Goal: Task Accomplishment & Management: Manage account settings

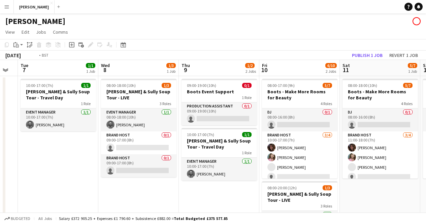
scroll to position [0, 241]
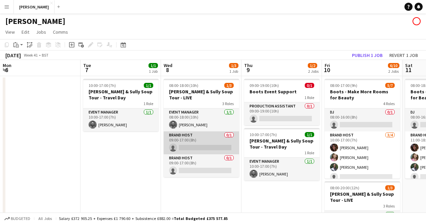
click at [201, 136] on app-card-role "Brand Host 0/1 09:00-17:00 (8h) single-neutral-actions" at bounding box center [201, 142] width 75 height 23
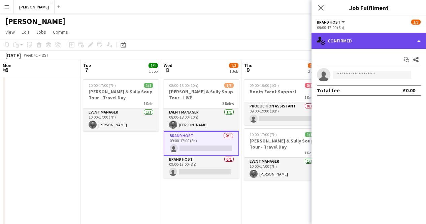
click at [419, 40] on div "single-neutral-actions-check-2 Confirmed" at bounding box center [368, 41] width 114 height 16
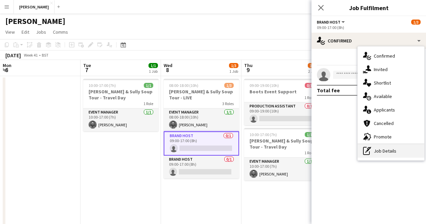
click at [383, 151] on div "pen-write Job Details" at bounding box center [391, 150] width 67 height 13
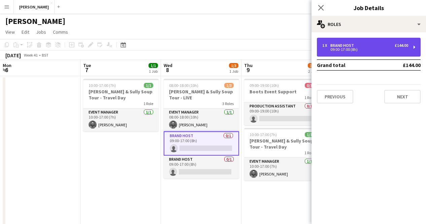
click at [415, 52] on div "1 x Brand Host £144.00 09:00-17:00 (8h)" at bounding box center [369, 47] width 104 height 19
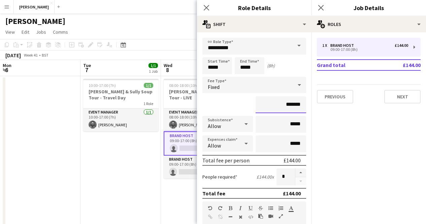
click at [286, 105] on input "*******" at bounding box center [281, 104] width 51 height 17
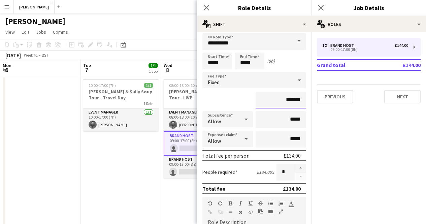
scroll to position [5, 0]
type input "*******"
click at [134, 176] on app-date-cell "10:00-17:00 (7h) 1/1 [PERSON_NAME] & Sully Soup Tour - Travel Day 1 Role Event …" at bounding box center [120, 184] width 80 height 217
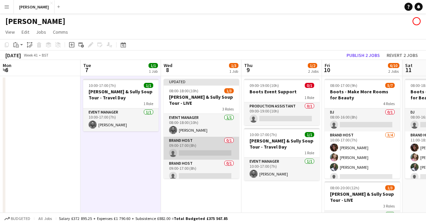
click at [202, 143] on app-card-role "Brand Host 0/1 09:00-17:00 (8h) single-neutral-actions" at bounding box center [201, 148] width 75 height 23
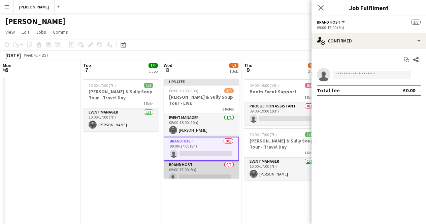
click at [206, 165] on app-card-role "Brand Host 0/1 09:00-17:00 (8h) single-neutral-actions" at bounding box center [201, 172] width 75 height 23
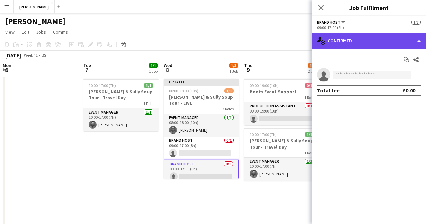
click at [419, 43] on div "single-neutral-actions-check-2 Confirmed" at bounding box center [368, 41] width 114 height 16
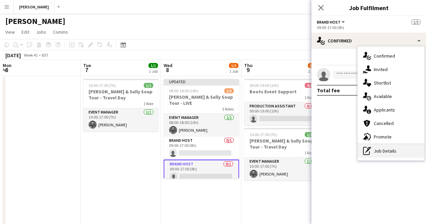
click at [384, 149] on div "pen-write Job Details" at bounding box center [391, 150] width 67 height 13
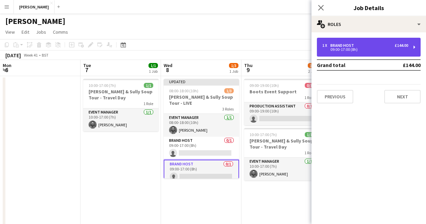
click at [401, 45] on div "£144.00" at bounding box center [401, 45] width 13 height 5
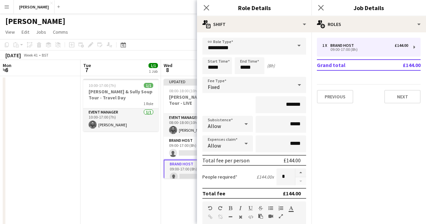
click at [286, 160] on div "£144.00" at bounding box center [291, 160] width 17 height 7
click at [285, 103] on input "*******" at bounding box center [281, 104] width 51 height 17
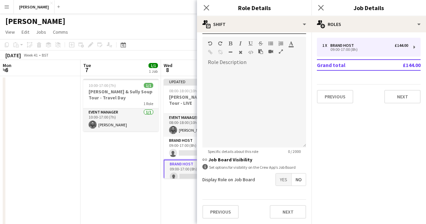
type input "*******"
click at [104, 187] on app-date-cell "10:00-17:00 (7h) 1/1 [PERSON_NAME] & Sully Soup Tour - Travel Day 1 Role Event …" at bounding box center [120, 184] width 80 height 217
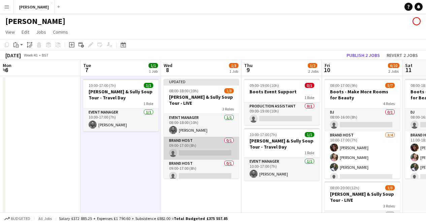
click at [194, 139] on app-card-role "Brand Host 0/1 09:00-17:00 (8h) single-neutral-actions" at bounding box center [201, 148] width 75 height 23
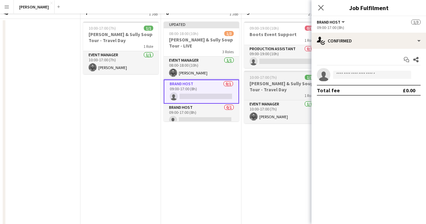
scroll to position [0, 0]
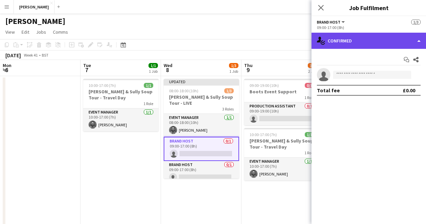
click at [376, 40] on div "single-neutral-actions-check-2 Confirmed" at bounding box center [368, 41] width 114 height 16
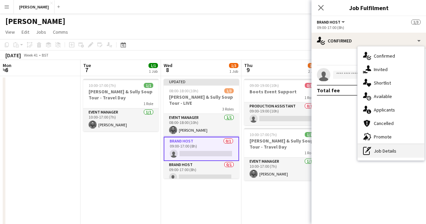
click at [379, 154] on div "pen-write Job Details" at bounding box center [391, 150] width 67 height 13
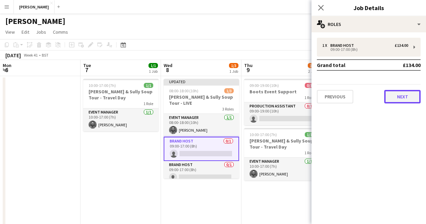
click at [396, 101] on button "Next" at bounding box center [402, 96] width 36 height 13
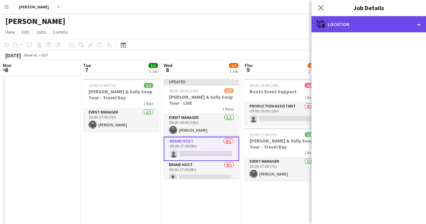
click at [372, 16] on div "maps-pin-1 Location" at bounding box center [368, 24] width 114 height 16
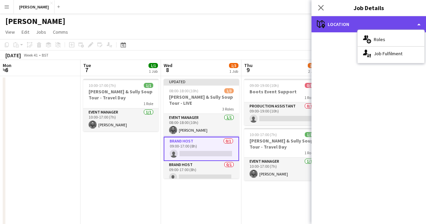
click at [415, 20] on div "maps-pin-1 Location" at bounding box center [368, 24] width 114 height 16
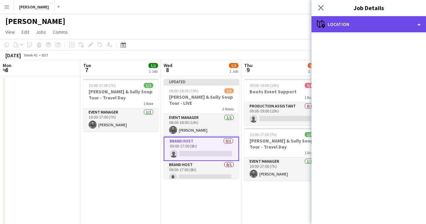
click at [416, 22] on div "maps-pin-1 Location" at bounding box center [368, 24] width 114 height 16
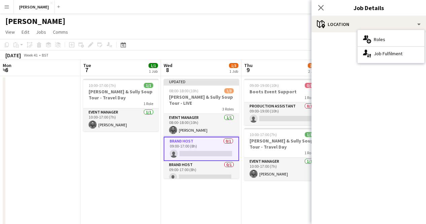
click at [326, 71] on mat-accordion "pencil3 General details 1 x Brand Host £134.00 09:00-17:00 (8h) Grand total £13…" at bounding box center [368, 128] width 114 height 192
click at [118, 167] on app-date-cell "10:00-17:00 (7h) 1/1 [PERSON_NAME] & Sully Soup Tour - Travel Day 1 Role Event …" at bounding box center [120, 184] width 80 height 217
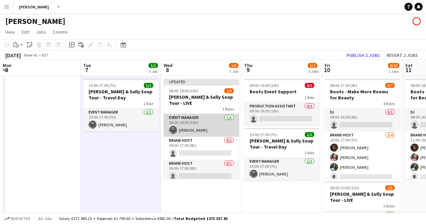
click at [194, 114] on app-card-role "Event Manager [DATE] 08:00-18:00 (10h) [PERSON_NAME]" at bounding box center [201, 125] width 75 height 23
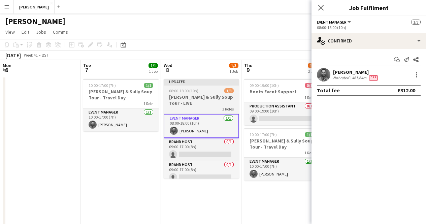
click at [198, 96] on h3 "[PERSON_NAME] & Sully Soup Tour - LIVE" at bounding box center [201, 100] width 75 height 12
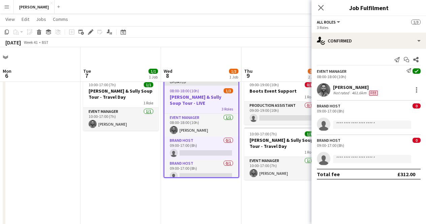
scroll to position [19, 0]
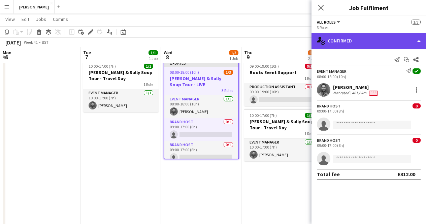
click at [401, 43] on div "single-neutral-actions-check-2 Confirmed" at bounding box center [368, 41] width 114 height 16
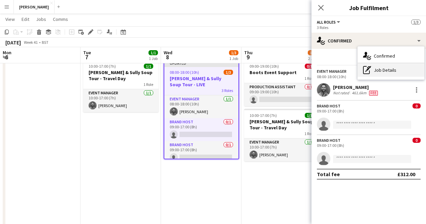
click at [388, 66] on div "pen-write Job Details" at bounding box center [391, 69] width 67 height 13
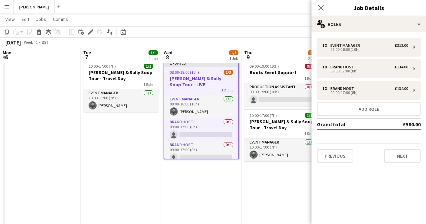
click at [402, 138] on div "1 x Event Manager £312.00 08:00-18:00 (10h) 1 x Brand Host £134.00 09:00-17:00 …" at bounding box center [368, 100] width 114 height 125
click at [395, 159] on button "Next" at bounding box center [402, 155] width 36 height 13
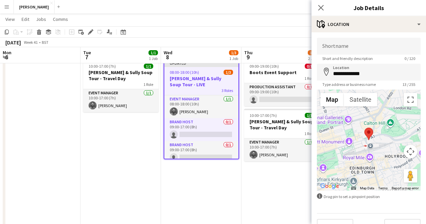
click at [218, 210] on app-date-cell "Updated 08:00-18:00 (10h) 1/3 [PERSON_NAME] & Sully Soup Tour - LIVE 3 Roles Ev…" at bounding box center [201, 165] width 80 height 217
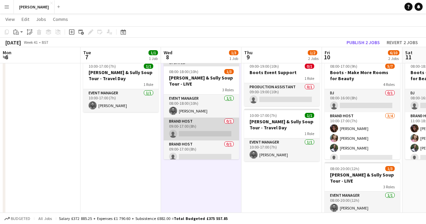
click at [214, 120] on app-card-role "Brand Host 0/1 09:00-17:00 (8h) single-neutral-actions" at bounding box center [201, 129] width 75 height 23
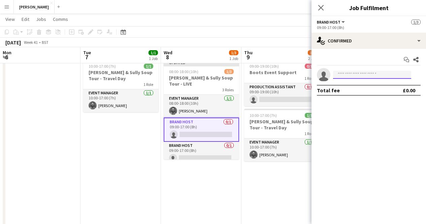
click at [351, 75] on input at bounding box center [372, 75] width 78 height 8
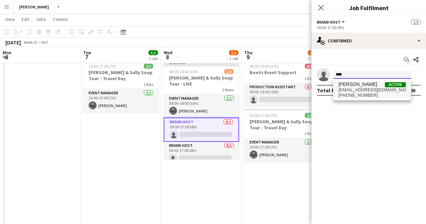
type input "****"
click at [352, 88] on span "[EMAIL_ADDRESS][DOMAIN_NAME]" at bounding box center [371, 89] width 67 height 5
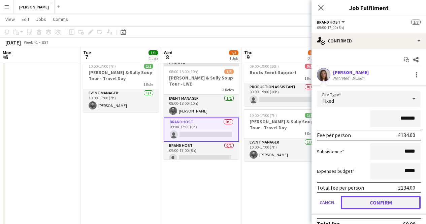
click at [368, 203] on button "Confirm" at bounding box center [381, 202] width 80 height 13
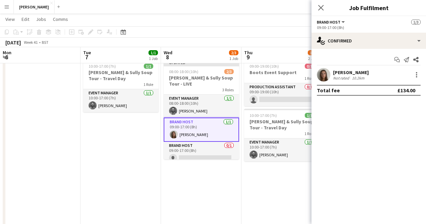
click at [213, 203] on app-date-cell "Updated 08:00-18:00 (10h) 2/3 [PERSON_NAME] & Sully Soup Tour - LIVE 3 Roles Ev…" at bounding box center [201, 165] width 80 height 217
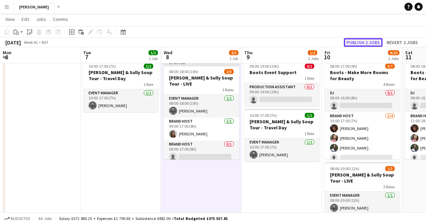
click at [371, 43] on button "Publish 2 jobs" at bounding box center [363, 42] width 39 height 9
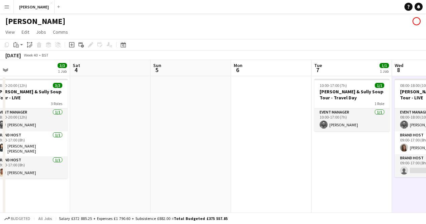
scroll to position [0, 173]
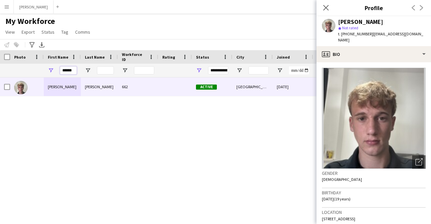
drag, startPoint x: 75, startPoint y: 71, endPoint x: 27, endPoint y: 74, distance: 48.3
click at [27, 74] on div "******" at bounding box center [365, 70] width 730 height 13
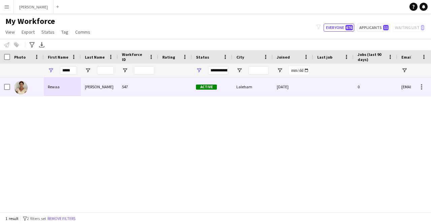
click at [36, 85] on div at bounding box center [27, 86] width 34 height 19
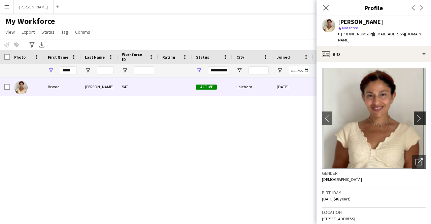
click at [415, 114] on app-icon "chevron-right" at bounding box center [420, 117] width 10 height 7
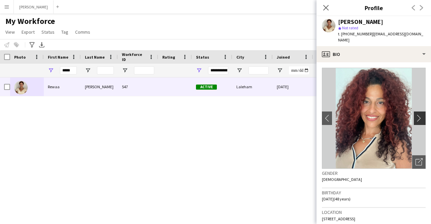
click at [415, 114] on app-icon "chevron-right" at bounding box center [420, 117] width 10 height 7
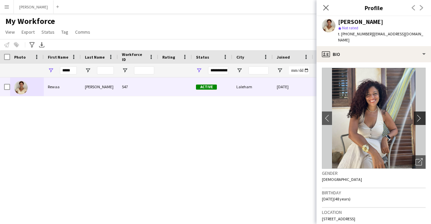
click at [415, 114] on app-icon "chevron-right" at bounding box center [420, 117] width 10 height 7
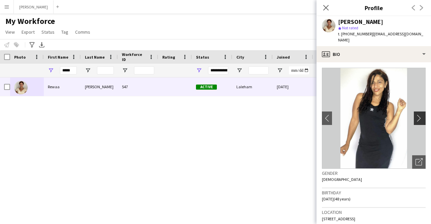
click at [415, 114] on app-icon "chevron-right" at bounding box center [420, 117] width 10 height 7
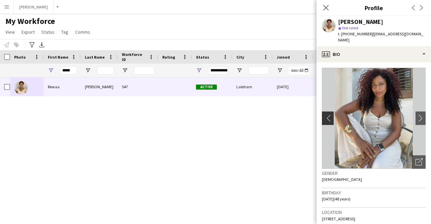
click at [327, 114] on app-icon "chevron-left" at bounding box center [327, 117] width 10 height 7
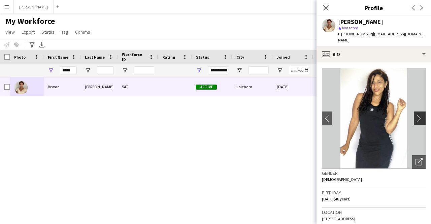
click at [415, 114] on app-icon "chevron-right" at bounding box center [420, 117] width 10 height 7
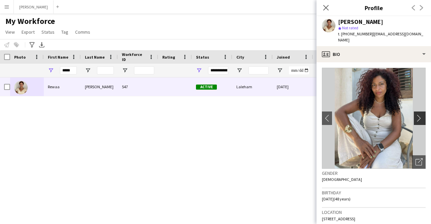
click at [415, 114] on app-icon "chevron-right" at bounding box center [420, 117] width 10 height 7
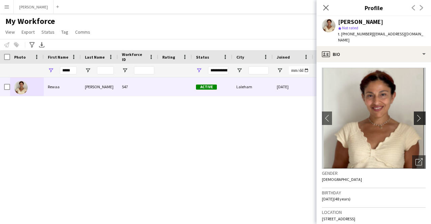
click at [415, 114] on app-icon "chevron-right" at bounding box center [420, 117] width 10 height 7
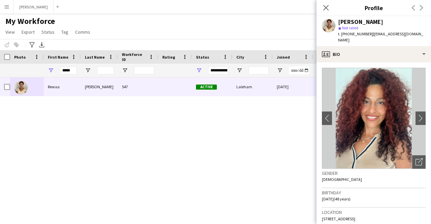
click at [216, 140] on div "Rewaa Norman 547 Active Laleham 12-09-2025 0 rewaa14@hotmail.co.uk" at bounding box center [205, 142] width 411 height 130
drag, startPoint x: 38, startPoint y: 74, endPoint x: 12, endPoint y: 77, distance: 26.1
click at [12, 77] on div "*****" at bounding box center [365, 70] width 730 height 13
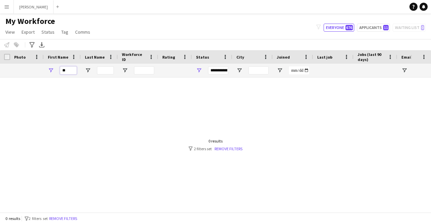
type input "*"
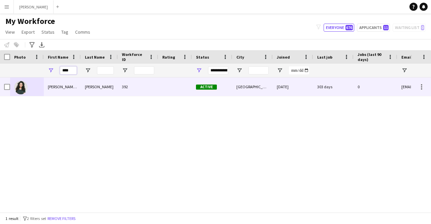
type input "****"
click at [111, 89] on div "Cassini de Oliveira" at bounding box center [99, 86] width 37 height 19
